Goal: Navigation & Orientation: Find specific page/section

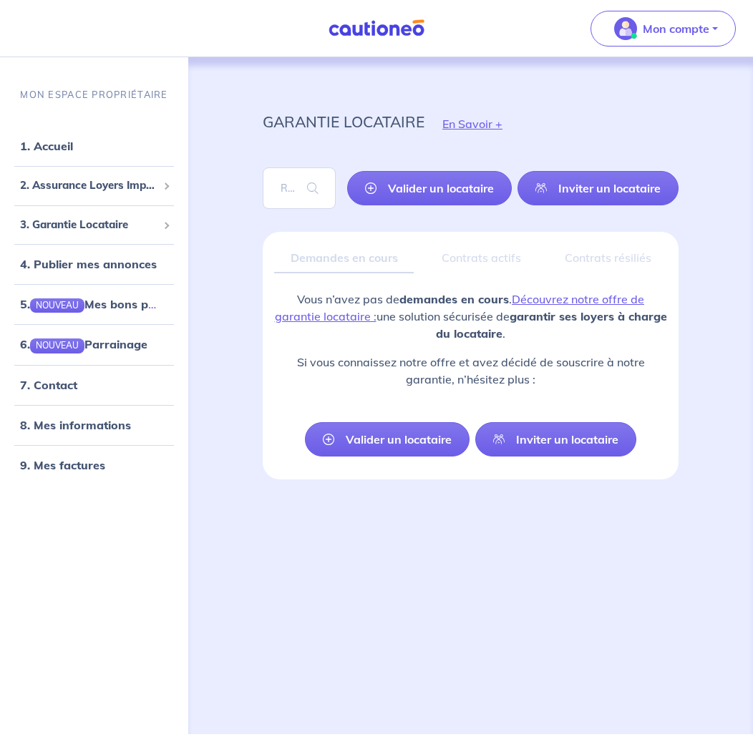
click at [341, 260] on div "Demandes en cours" at bounding box center [344, 258] width 140 height 30
click at [673, 29] on p "Mon compte" at bounding box center [676, 28] width 67 height 17
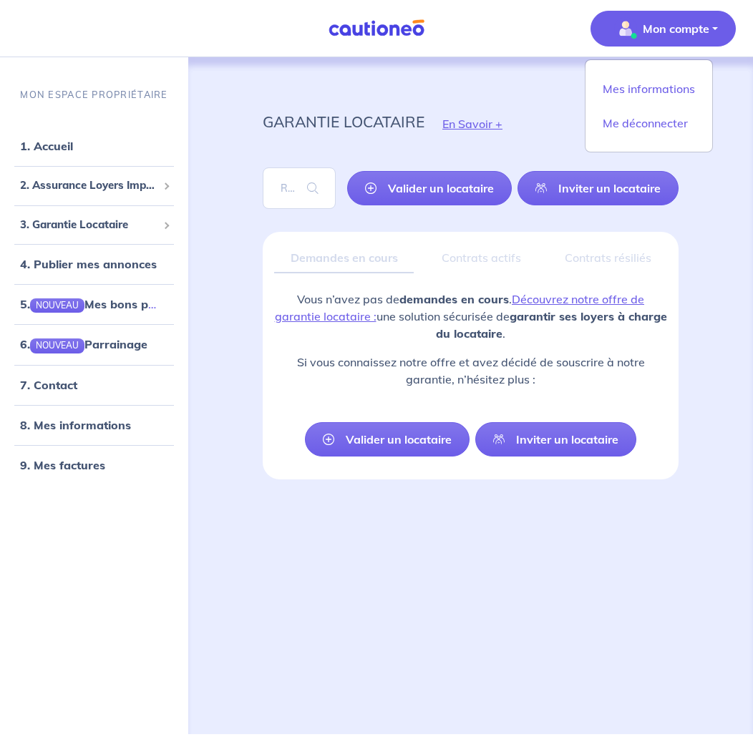
click at [198, 255] on div "garantie locataire En Savoir + Valider un locataire Inviter un locataire Fermer…" at bounding box center [470, 395] width 553 height 677
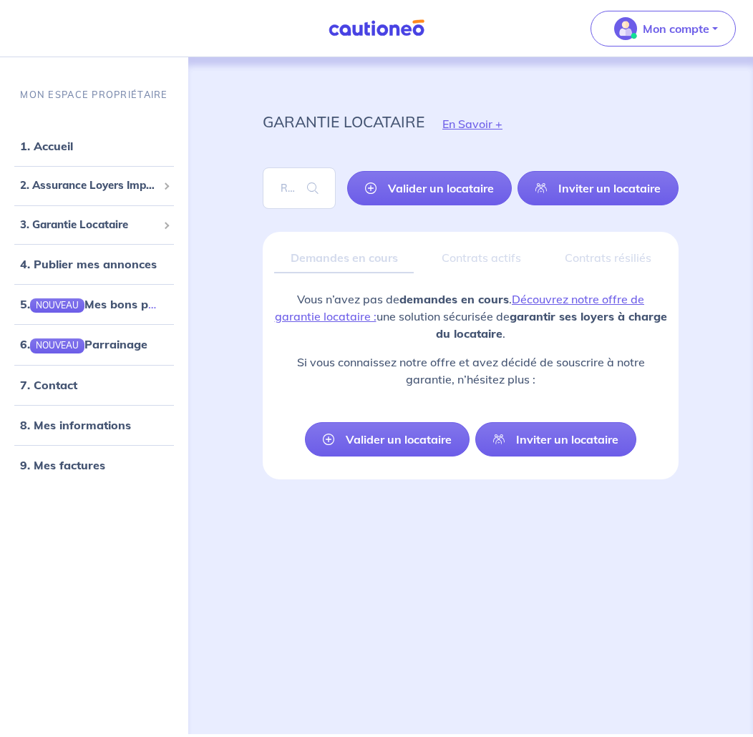
click at [500, 80] on div "garantie locataire En Savoir + Valider un locataire Inviter un locataire Fermer…" at bounding box center [470, 378] width 484 height 643
click at [574, 112] on div "garantie locataire En Savoir +" at bounding box center [470, 124] width 484 height 64
click at [64, 145] on link "1. Accueil" at bounding box center [46, 146] width 52 height 14
